Goal: Task Accomplishment & Management: Use online tool/utility

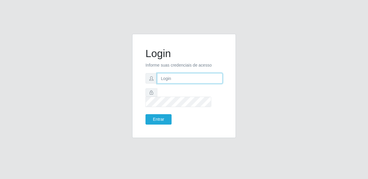
click at [176, 82] on input "text" at bounding box center [190, 78] width 66 height 10
type input "[EMAIL_ADDRESS][DOMAIN_NAME]"
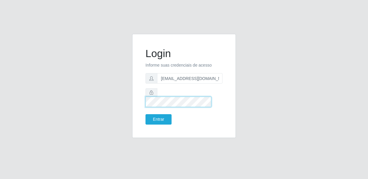
click at [146, 114] on button "Entrar" at bounding box center [159, 119] width 26 height 10
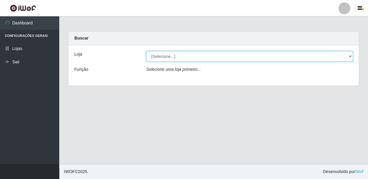
click at [351, 55] on select "[Selecione...] SUPER SHOW - Coophab" at bounding box center [250, 56] width 207 height 10
select select "146"
click at [147, 51] on select "[Selecione...] SUPER SHOW - Coophab" at bounding box center [250, 56] width 207 height 10
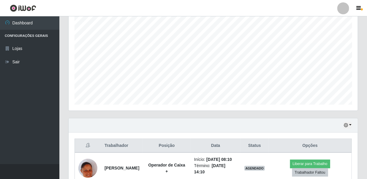
scroll to position [146, 0]
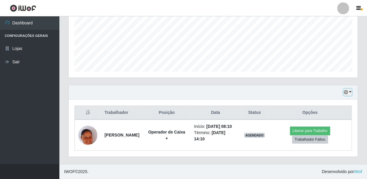
click at [349, 89] on button "button" at bounding box center [347, 92] width 8 height 7
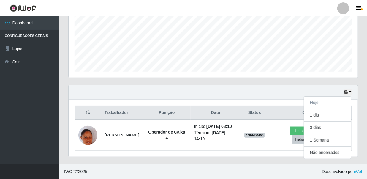
click at [264, 85] on div "Hoje 1 dia 3 dias 1 Semana Não encerrados" at bounding box center [213, 92] width 289 height 14
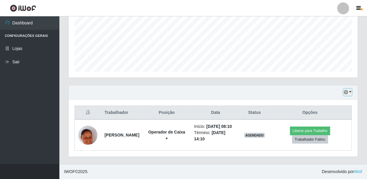
click at [350, 89] on button "button" at bounding box center [347, 92] width 8 height 7
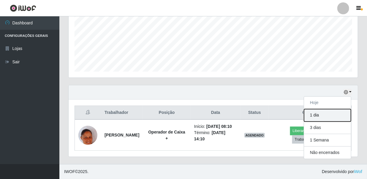
click at [327, 109] on button "1 dia" at bounding box center [327, 115] width 47 height 12
